Goal: Task Accomplishment & Management: Manage account settings

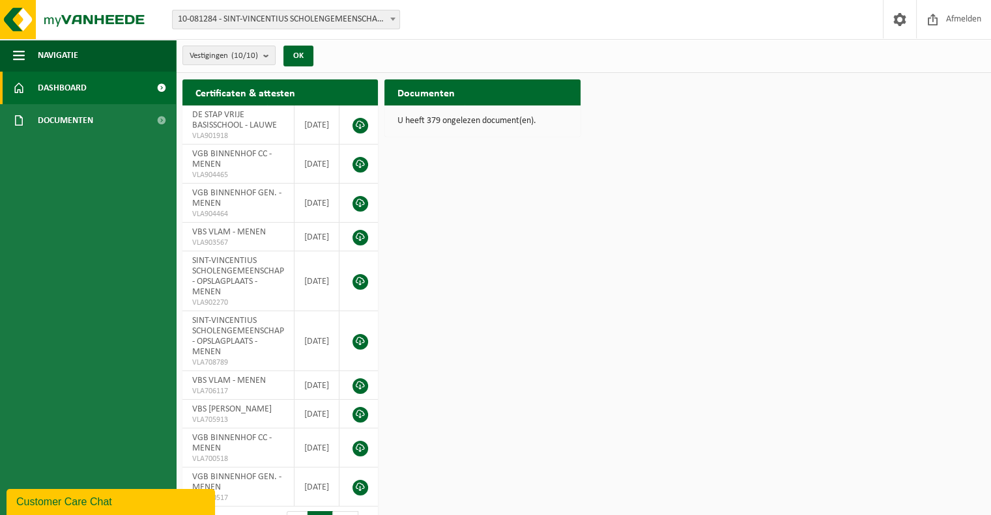
click at [392, 17] on span at bounding box center [392, 18] width 13 height 17
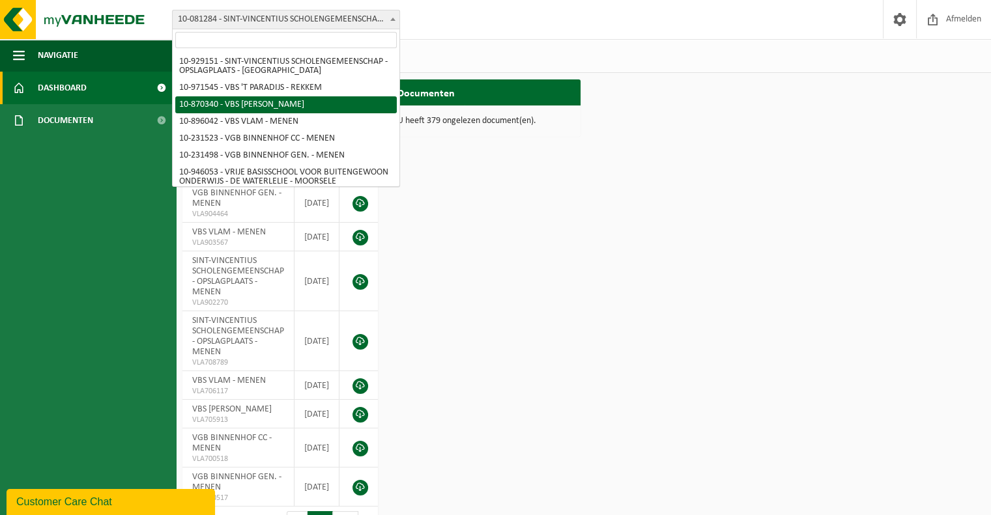
scroll to position [85, 0]
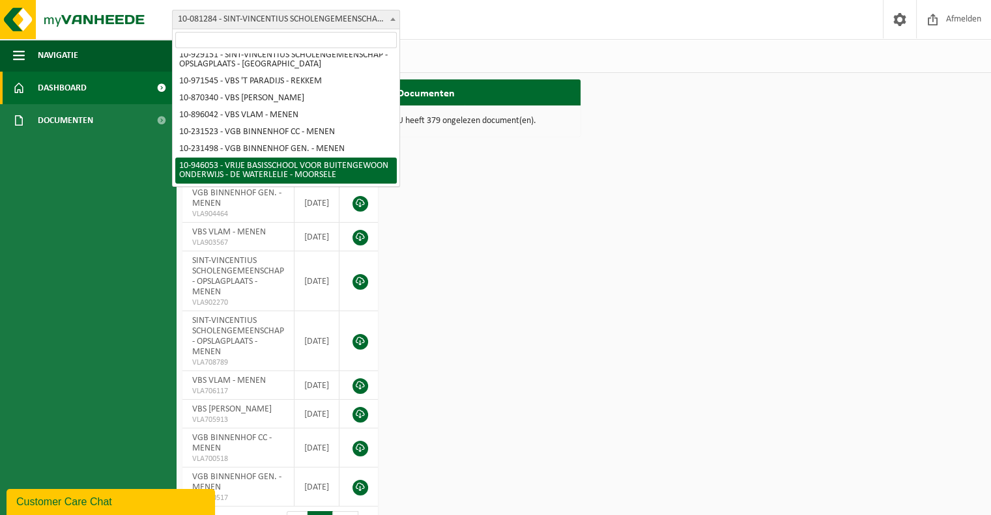
select select "141549"
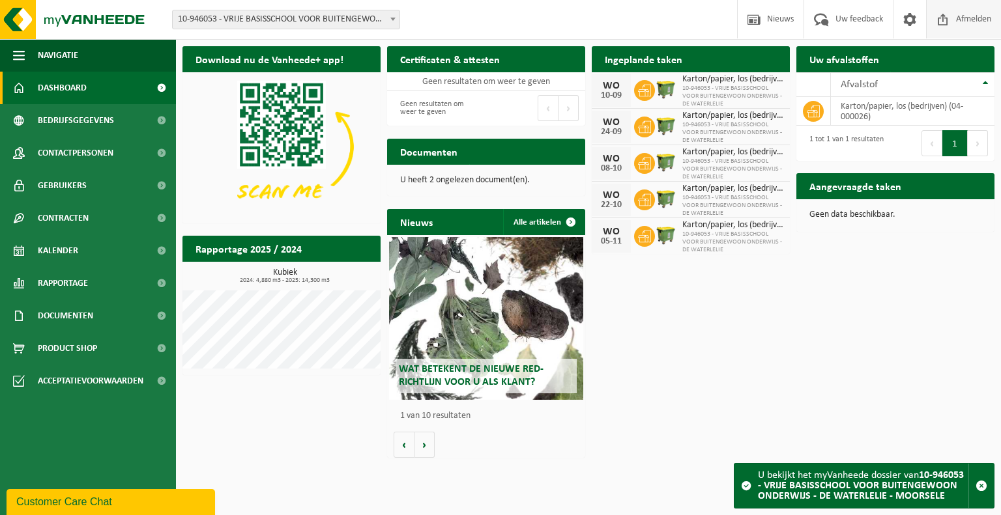
click at [963, 21] on span "Afmelden" at bounding box center [974, 19] width 42 height 38
